Goal: Find specific page/section: Find specific page/section

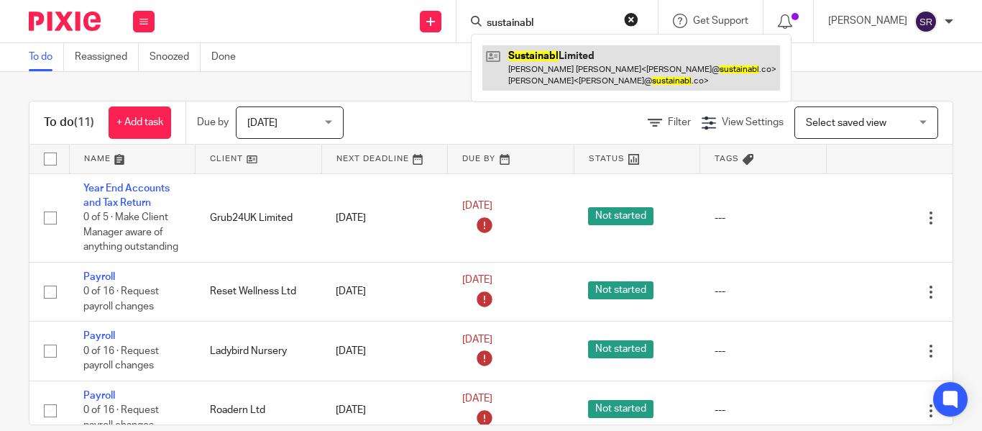
type input "sustainabl"
click at [541, 83] on link at bounding box center [631, 67] width 298 height 45
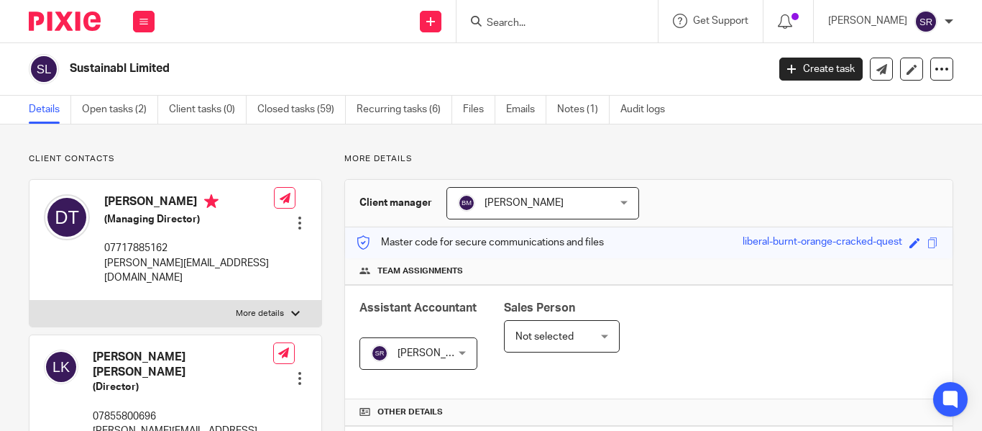
click at [485, 17] on input "Search" at bounding box center [549, 23] width 129 height 13
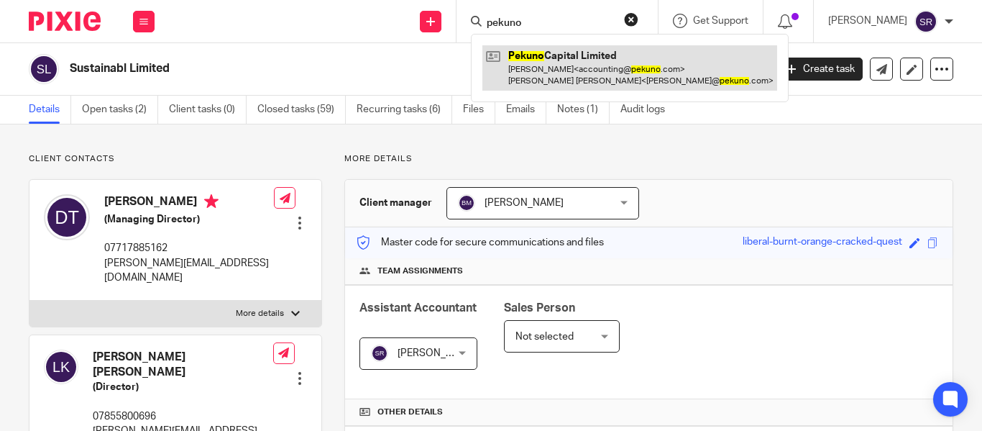
type input "pekuno"
click at [519, 65] on link at bounding box center [629, 67] width 295 height 45
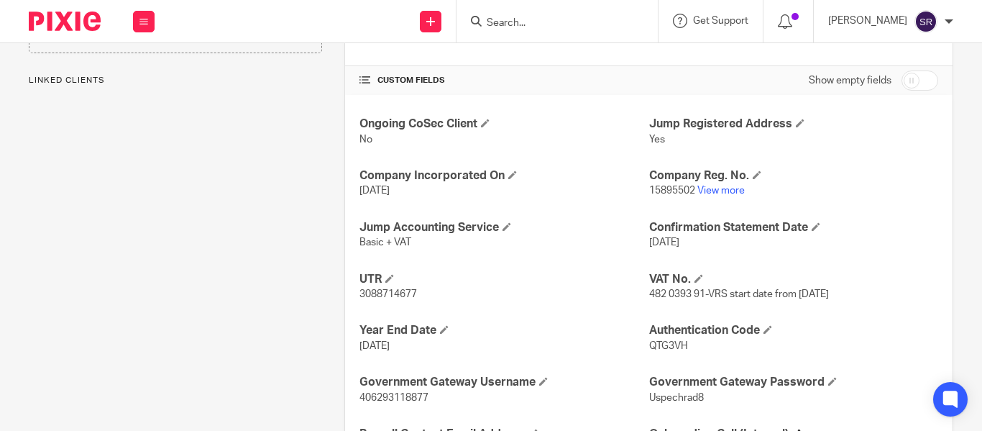
scroll to position [451, 0]
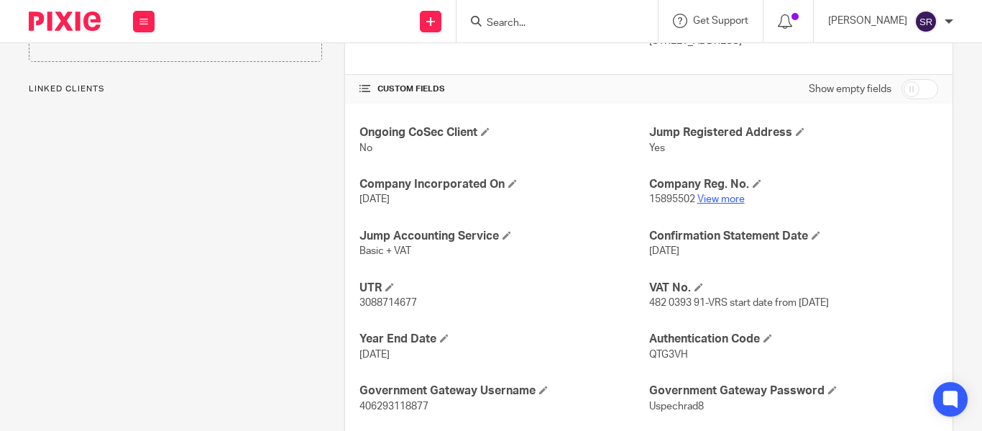
click at [717, 199] on link "View more" at bounding box center [720, 199] width 47 height 10
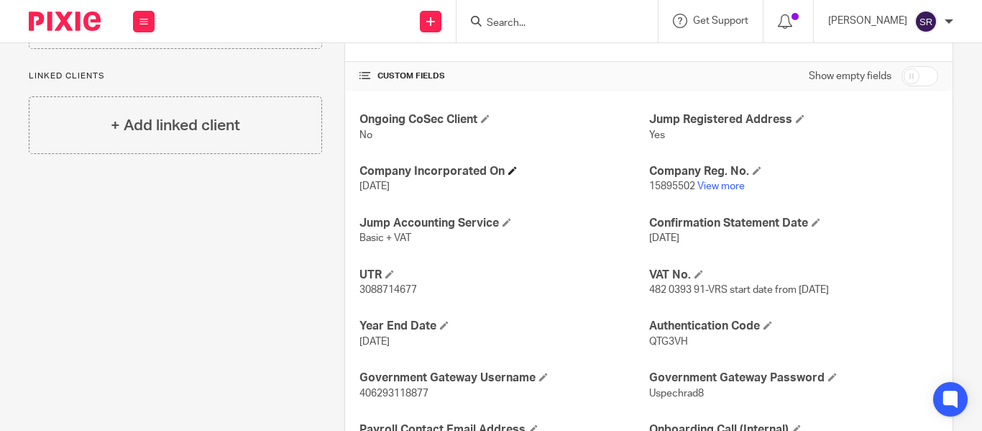
scroll to position [465, 0]
